Goal: Use online tool/utility: Utilize a website feature to perform a specific function

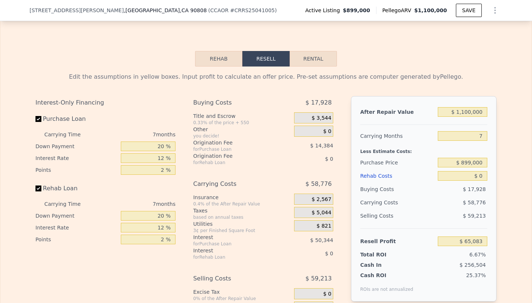
scroll to position [1129, 0]
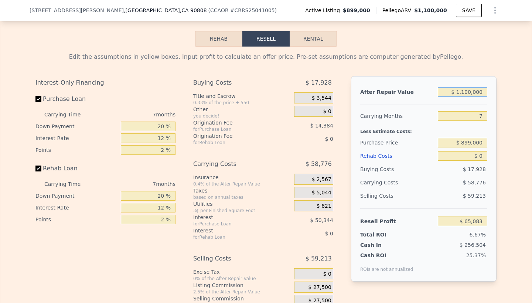
click at [469, 92] on input "$ 1,100,000" at bounding box center [462, 92] width 49 height 10
type input "$ 1,150,000"
type input "$ 112,300"
click at [380, 165] on div "Buying Costs" at bounding box center [397, 168] width 75 height 13
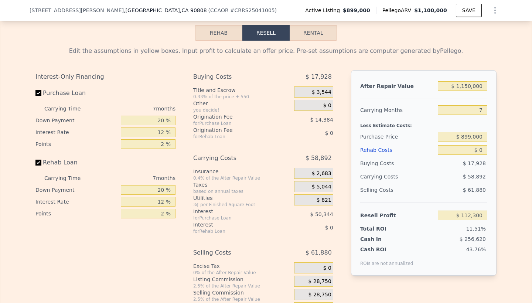
scroll to position [1136, 0]
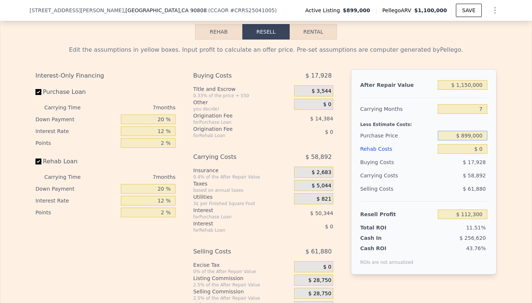
click at [471, 137] on input "$ 899,000" at bounding box center [462, 136] width 49 height 10
type input "$ 870,000"
click at [475, 106] on input "7" at bounding box center [462, 109] width 49 height 10
type input "$ 143,485"
click at [475, 106] on input "7" at bounding box center [462, 109] width 49 height 10
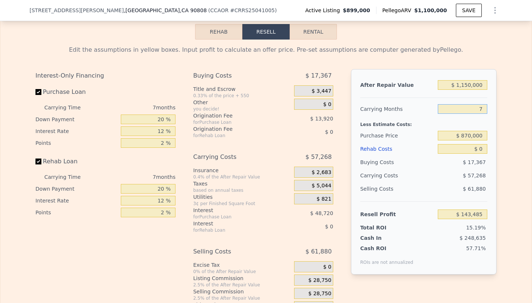
type input "6"
type input "$ 151,665"
type input "6"
click at [510, 164] on div "Edit the assumptions in yellow boxes. Input profit to calculate an offer price.…" at bounding box center [265, 177] width 531 height 275
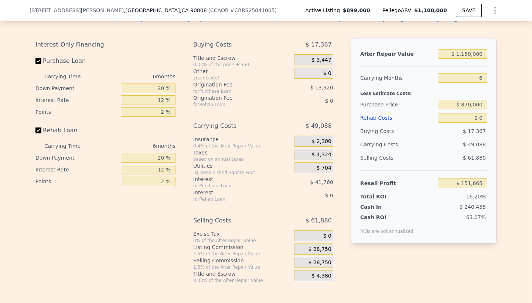
scroll to position [1168, 0]
click at [322, 264] on span "$ 28,750" at bounding box center [319, 262] width 23 height 7
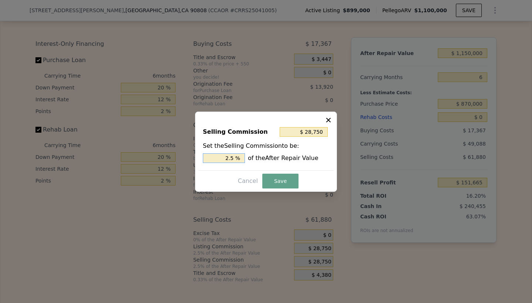
click at [229, 157] on input "2.5 %" at bounding box center [224, 158] width 42 height 10
type input "$ 2,357,500"
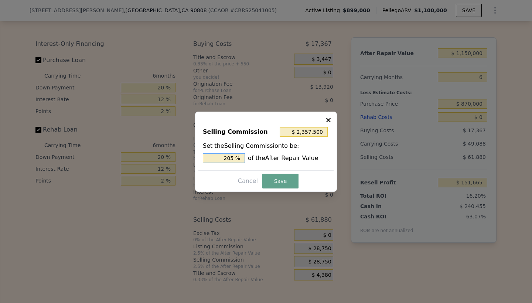
click at [239, 158] on input "205 %" at bounding box center [224, 158] width 42 height 10
click at [234, 158] on input "205 %" at bounding box center [224, 158] width 42 height 10
type input "205 %"
type input "$ 230,000"
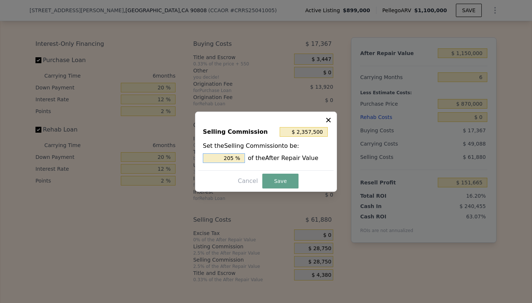
type input "20 %"
type input "$ 23,000"
type input "2 %"
type input "$ 0"
type input "0 %"
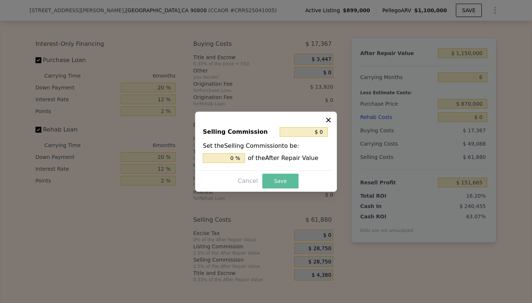
click at [276, 179] on button "Save" at bounding box center [280, 181] width 36 height 15
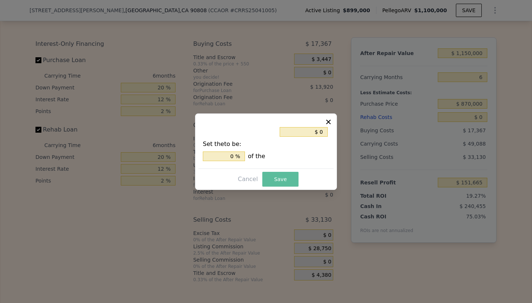
type input "$ 180,415"
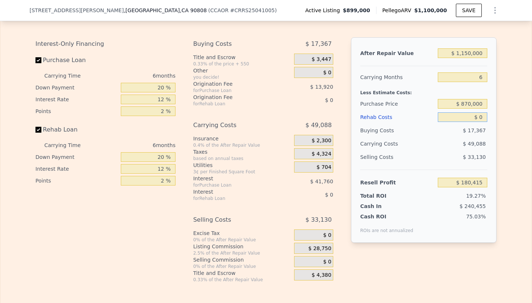
click at [479, 120] on input "$ 0" at bounding box center [462, 117] width 49 height 10
click at [476, 116] on input "$ 0" at bounding box center [462, 117] width 49 height 10
type input "$ 90"
type input "$ 180,318"
type input "$ 900"
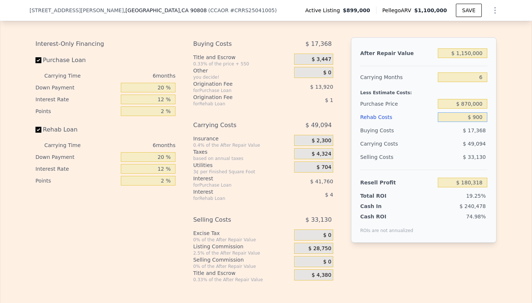
type input "$ 179,459"
type input "$ 9,000"
type input "$ 170,839"
type input "$ 90,000"
type input "$ 84,655"
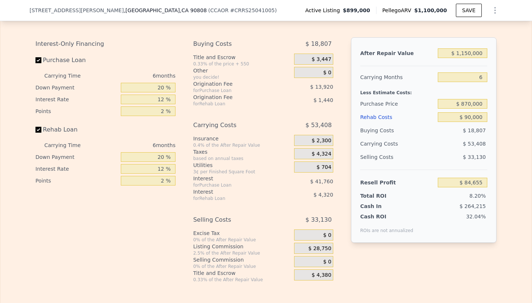
click at [509, 172] on div "Edit the assumptions in yellow boxes. Input profit to calculate an offer price.…" at bounding box center [265, 145] width 531 height 275
click at [478, 78] on input "6" at bounding box center [462, 77] width 49 height 10
type input "5"
type input "$ 93,557"
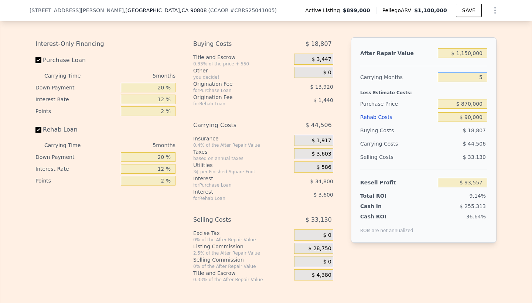
type input "5"
click at [531, 131] on div "Rehab Resell Rental Edit the assumptions in yellow boxes. Input profit to calcu…" at bounding box center [266, 137] width 532 height 356
click at [469, 53] on input "$ 1,150,000" at bounding box center [462, 53] width 49 height 10
type input "$ 110,000"
type input "-$ 915,245"
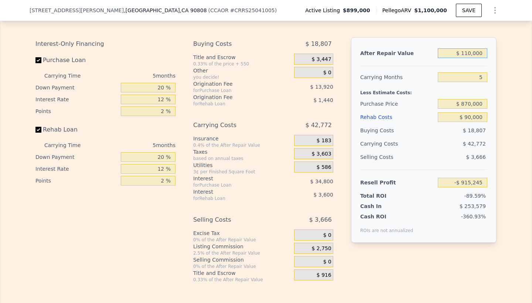
type input "$ 1,100,000"
type input "$ 45,058"
click at [523, 81] on div "Edit the assumptions in yellow boxes. Input profit to calculate an offer price.…" at bounding box center [265, 145] width 531 height 275
click at [468, 54] on input "$ 1,100,000" at bounding box center [462, 53] width 49 height 10
type input "$ 110,000"
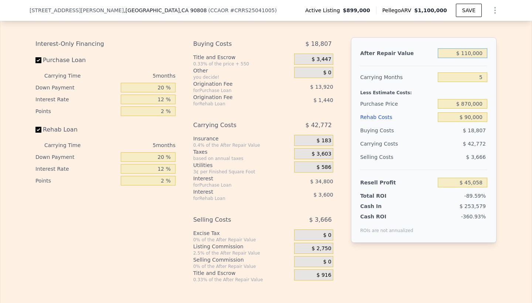
type input "-$ 915,245"
type input "$ 1,150,000"
type input "$ 93,557"
click at [507, 77] on div "Edit the assumptions in yellow boxes. Input profit to calculate an offer price.…" at bounding box center [265, 145] width 531 height 275
click at [470, 102] on input "$ 870,000" at bounding box center [462, 104] width 49 height 10
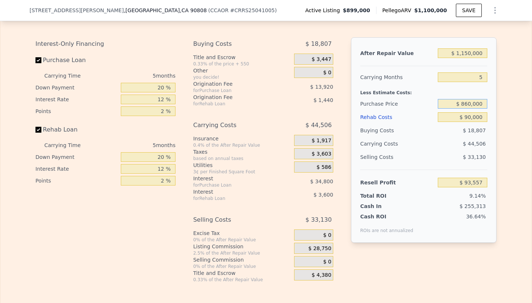
type input "$ 860,000"
click at [521, 153] on div "Edit the assumptions in yellow boxes. Input profit to calculate an offer price.…" at bounding box center [265, 145] width 531 height 275
type input "$ 104,150"
click at [468, 105] on input "$ 860,000" at bounding box center [462, 104] width 49 height 10
click at [453, 131] on div "$ 18,614" at bounding box center [463, 130] width 50 height 13
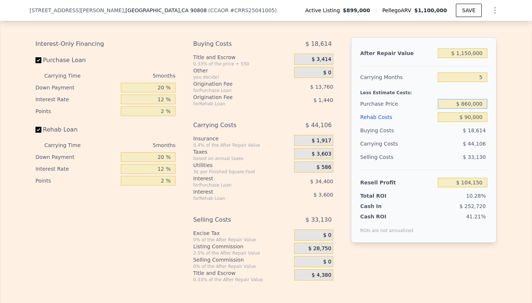
click at [464, 102] on input "$ 860,000" at bounding box center [462, 104] width 49 height 10
